Goal: Information Seeking & Learning: Find contact information

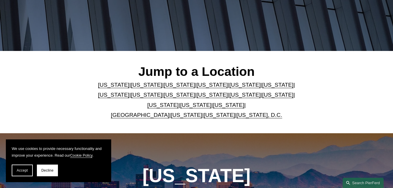
scroll to position [113, 0]
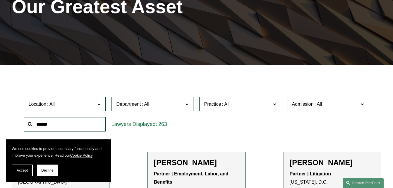
scroll to position [104, 0]
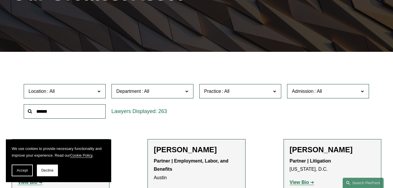
click at [97, 91] on label "Location" at bounding box center [65, 91] width 82 height 14
click at [0, 0] on link "[GEOGRAPHIC_DATA]" at bounding box center [0, 0] width 0 height 0
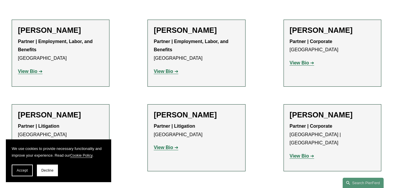
scroll to position [233, 0]
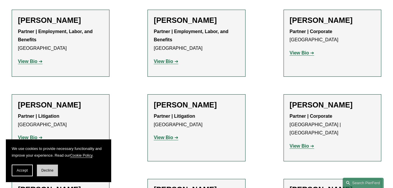
click at [46, 174] on button "Decline" at bounding box center [47, 170] width 21 height 12
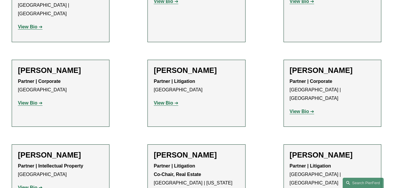
scroll to position [456, 0]
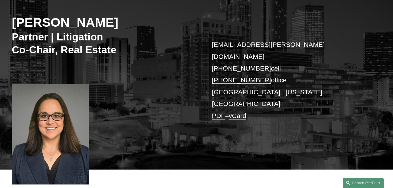
scroll to position [79, 0]
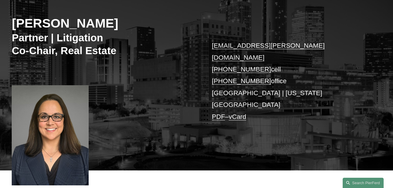
click at [390, 53] on div "Cammi R. Jones Partner | Litigation Co-Chair, Real Estate cammi.jones@pierferd.…" at bounding box center [196, 77] width 393 height 186
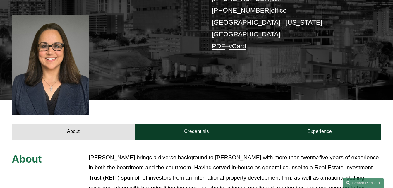
scroll to position [148, 0]
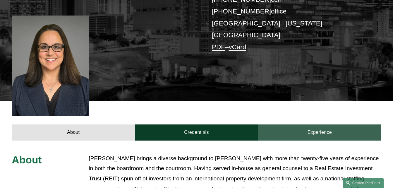
click at [326, 124] on link "Experience" at bounding box center [319, 132] width 123 height 16
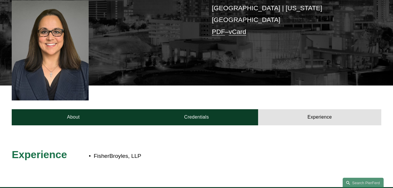
scroll to position [160, 0]
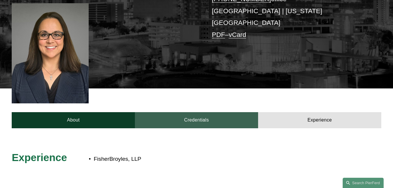
click at [203, 112] on link "Credentials" at bounding box center [196, 120] width 123 height 16
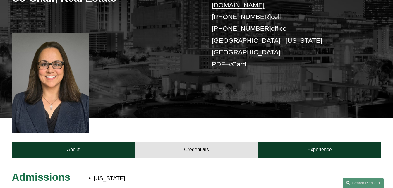
scroll to position [130, 0]
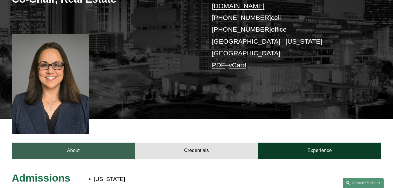
click at [97, 142] on link "About" at bounding box center [73, 150] width 123 height 16
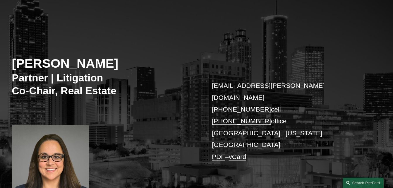
scroll to position [0, 0]
